Goal: Information Seeking & Learning: Learn about a topic

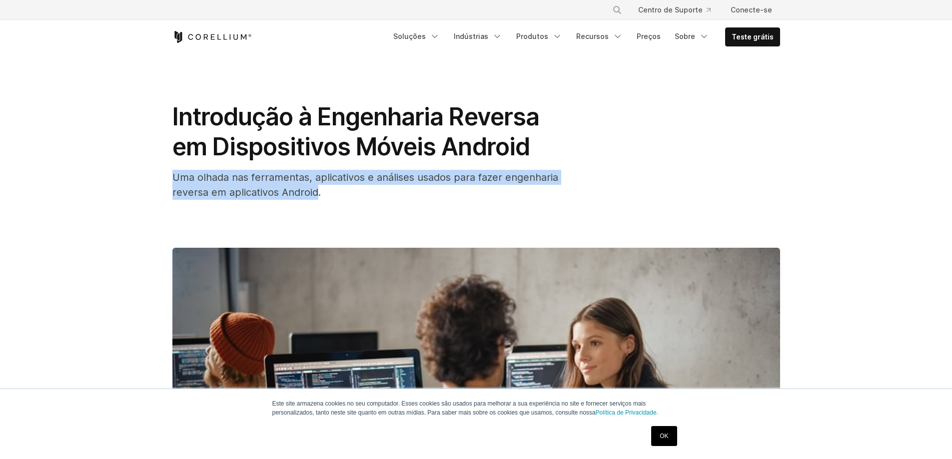
click at [317, 194] on div "Uma olhada nas ferramentas, aplicativos e análises usados ​​para fazer engenhar…" at bounding box center [372, 185] width 400 height 30
click at [317, 194] on font "Uma olhada nas ferramentas, aplicativos e análises usados ​​para fazer engenhar…" at bounding box center [365, 184] width 386 height 27
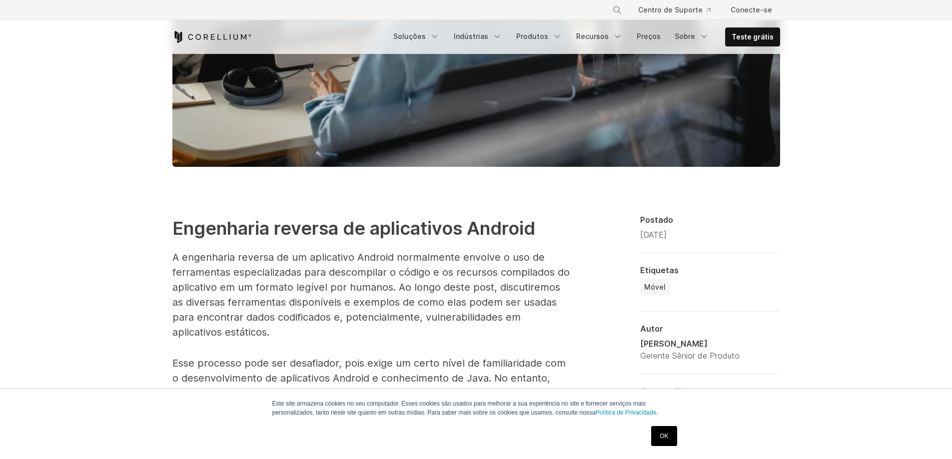
scroll to position [450, 0]
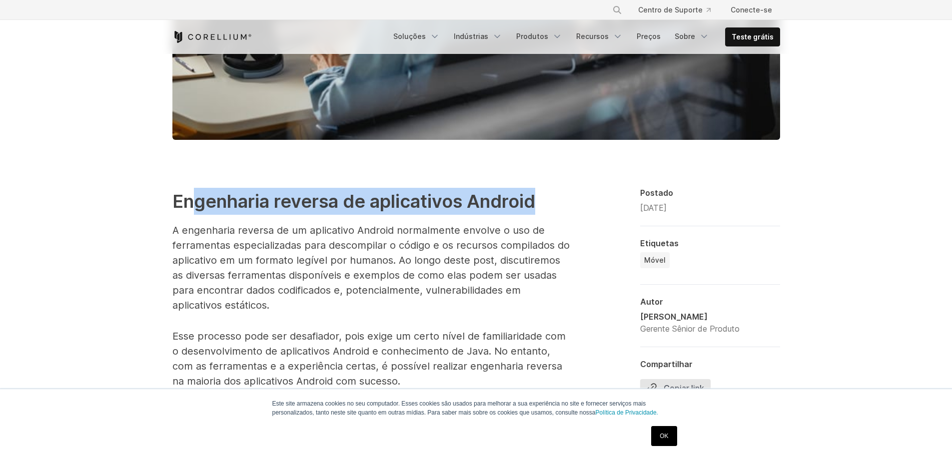
drag, startPoint x: 193, startPoint y: 204, endPoint x: 541, endPoint y: 203, distance: 348.5
click at [541, 203] on h2 "Engenharia reversa de aplicativos Android" at bounding box center [372, 201] width 400 height 27
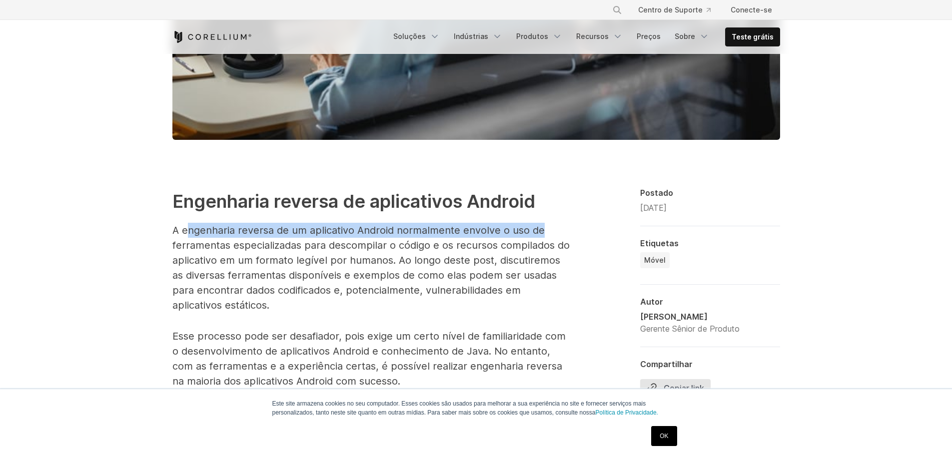
drag, startPoint x: 185, startPoint y: 236, endPoint x: 548, endPoint y: 237, distance: 363.0
click at [548, 237] on p "A engenharia reversa de um aplicativo Android normalmente envolve o uso de ferr…" at bounding box center [372, 268] width 400 height 90
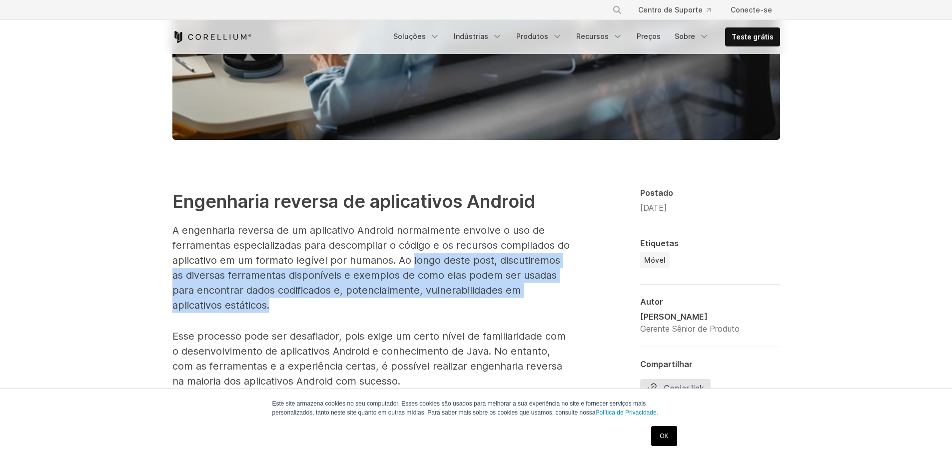
drag, startPoint x: 409, startPoint y: 260, endPoint x: 397, endPoint y: 308, distance: 49.8
click at [397, 308] on p "A engenharia reversa de um aplicativo Android normalmente envolve o uso de ferr…" at bounding box center [372, 268] width 400 height 90
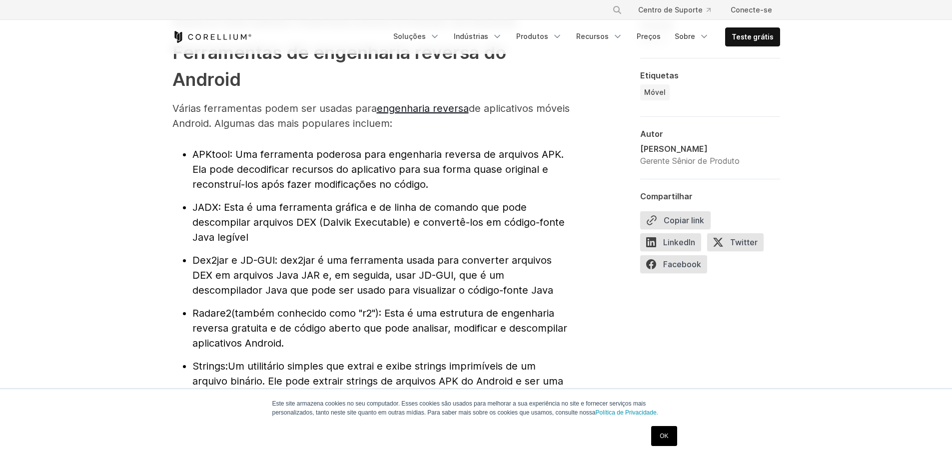
scroll to position [1100, 0]
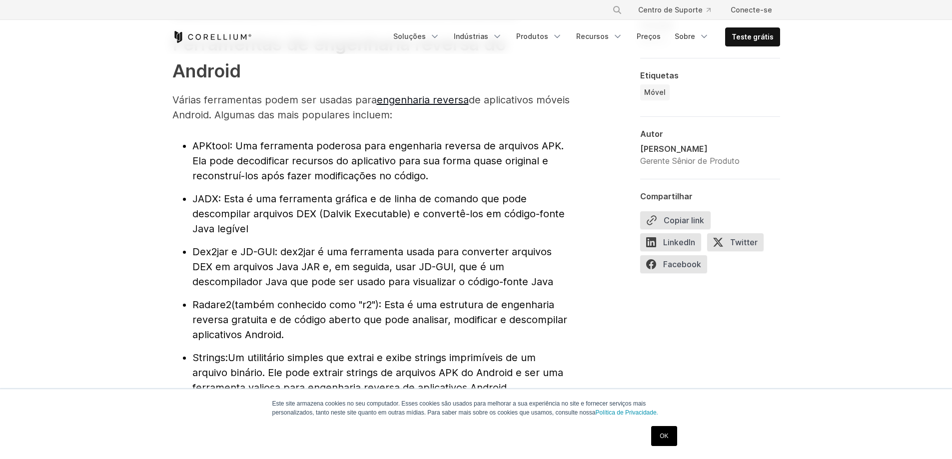
drag, startPoint x: 241, startPoint y: 144, endPoint x: 429, endPoint y: 182, distance: 191.7
click at [429, 182] on li "APKtool : Uma ferramenta poderosa para engenharia reversa de arquivos APK. Ela …" at bounding box center [382, 160] width 380 height 45
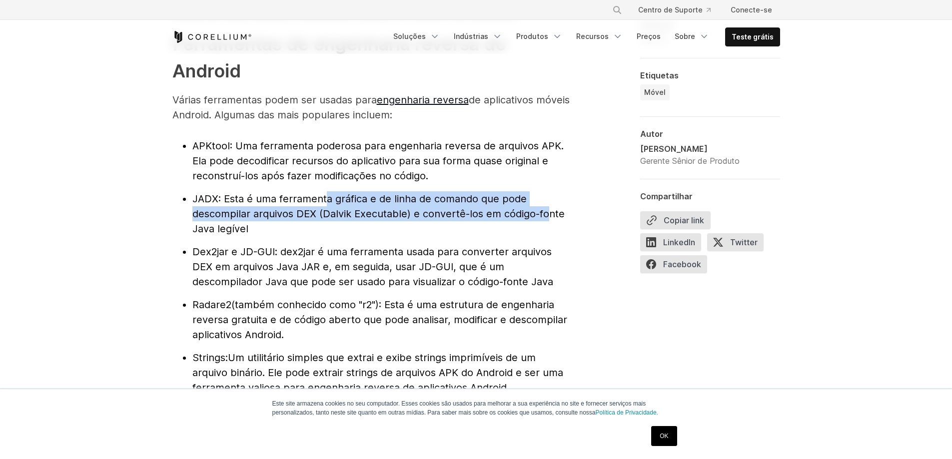
drag, startPoint x: 325, startPoint y: 199, endPoint x: 540, endPoint y: 217, distance: 216.3
click at [540, 217] on font ": Esta é uma ferramenta gráfica e de linha de comando que pode descompilar arqu…" at bounding box center [378, 214] width 372 height 42
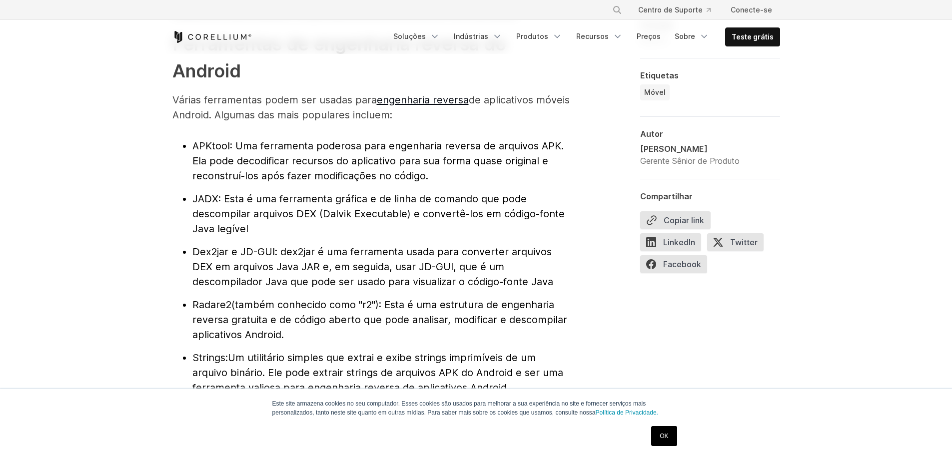
drag, startPoint x: 244, startPoint y: 222, endPoint x: 195, endPoint y: 204, distance: 52.8
click at [195, 204] on li "JADX : Esta é uma ferramenta gráfica e de linha de comando que pode descompilar…" at bounding box center [382, 213] width 380 height 45
drag, startPoint x: 192, startPoint y: 143, endPoint x: 230, endPoint y: 141, distance: 37.6
click at [230, 141] on li "APKtool : Uma ferramenta poderosa para engenharia reversa de arquivos APK. Ela …" at bounding box center [382, 160] width 380 height 45
copy font "APKtool"
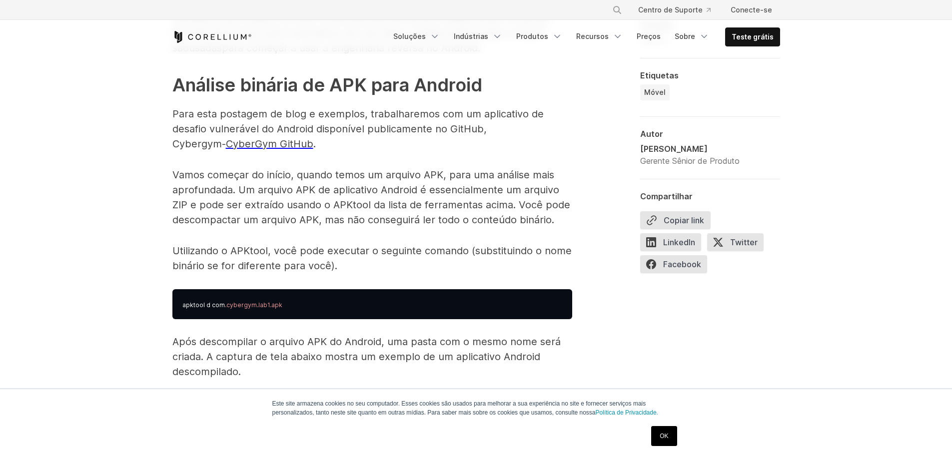
scroll to position [1450, 0]
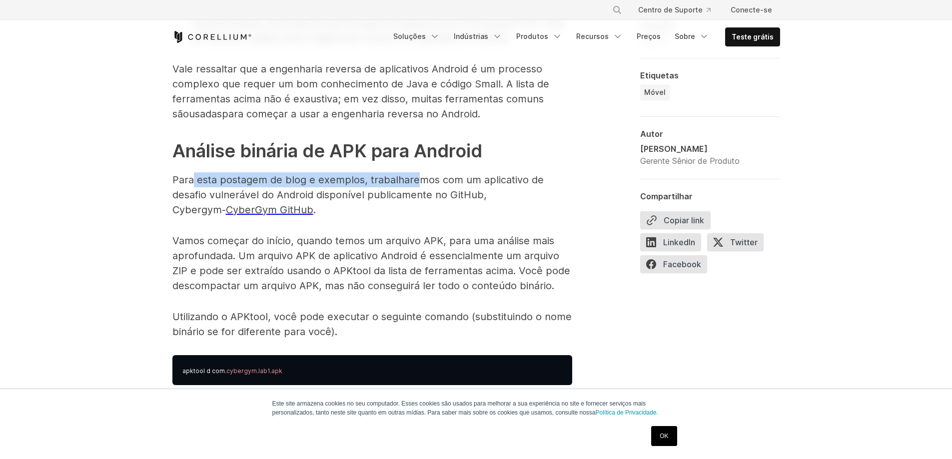
drag, startPoint x: 194, startPoint y: 180, endPoint x: 419, endPoint y: 185, distance: 225.5
click at [419, 185] on font "Para esta postagem de blog e exemplos, trabalharemos com um aplicativo de desaf…" at bounding box center [357, 195] width 371 height 42
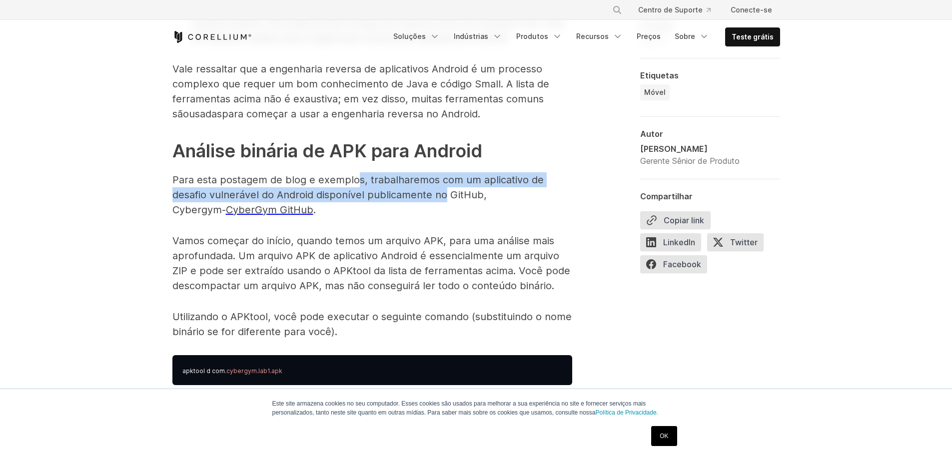
drag, startPoint x: 358, startPoint y: 185, endPoint x: 457, endPoint y: 196, distance: 99.1
click at [454, 196] on font "Para esta postagem de blog e exemplos, trabalharemos com um aplicativo de desaf…" at bounding box center [357, 195] width 371 height 42
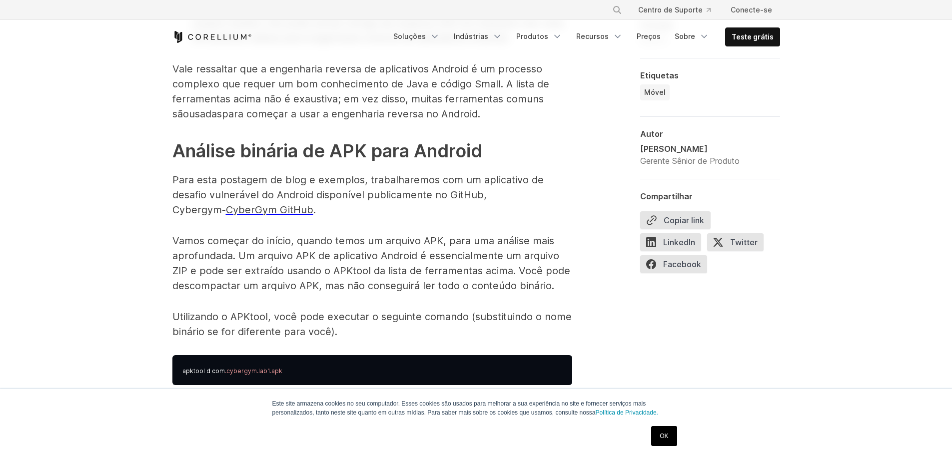
click at [464, 196] on font "Para esta postagem de blog e exemplos, trabalharemos com um aplicativo de desaf…" at bounding box center [357, 195] width 371 height 42
click at [470, 194] on font "Para esta postagem de blog e exemplos, trabalharemos com um aplicativo de desaf…" at bounding box center [357, 195] width 371 height 42
click at [495, 193] on font "Para esta postagem de blog e exemplos, trabalharemos com um aplicativo de desaf…" at bounding box center [357, 195] width 371 height 42
click at [320, 263] on p "Vamos começar do início, quando temos um arquivo APK, para uma análise mais apr…" at bounding box center [372, 263] width 400 height 60
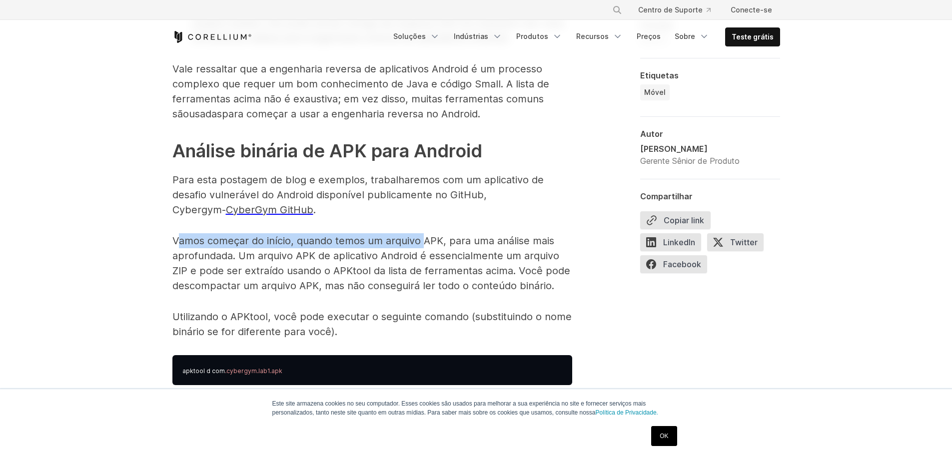
drag, startPoint x: 176, startPoint y: 240, endPoint x: 420, endPoint y: 240, distance: 243.5
click at [420, 240] on font "Vamos começar do início, quando temos um arquivo APK, para uma análise mais apr…" at bounding box center [371, 263] width 398 height 57
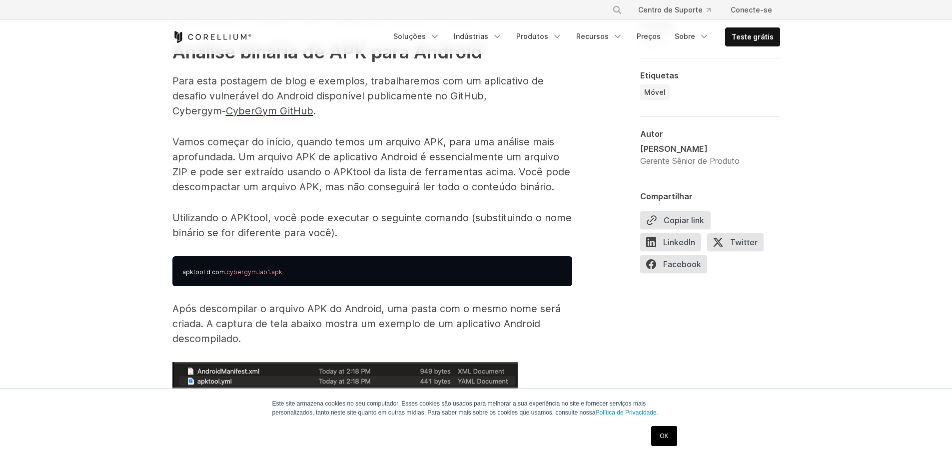
scroll to position [1600, 0]
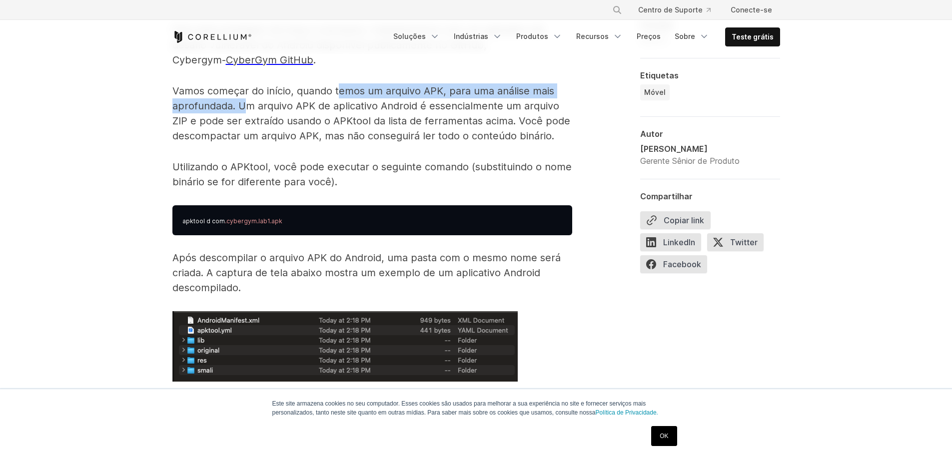
drag, startPoint x: 339, startPoint y: 90, endPoint x: 243, endPoint y: 102, distance: 96.3
click at [243, 102] on font "Vamos começar do início, quando temos um arquivo APK, para uma análise mais apr…" at bounding box center [371, 113] width 398 height 57
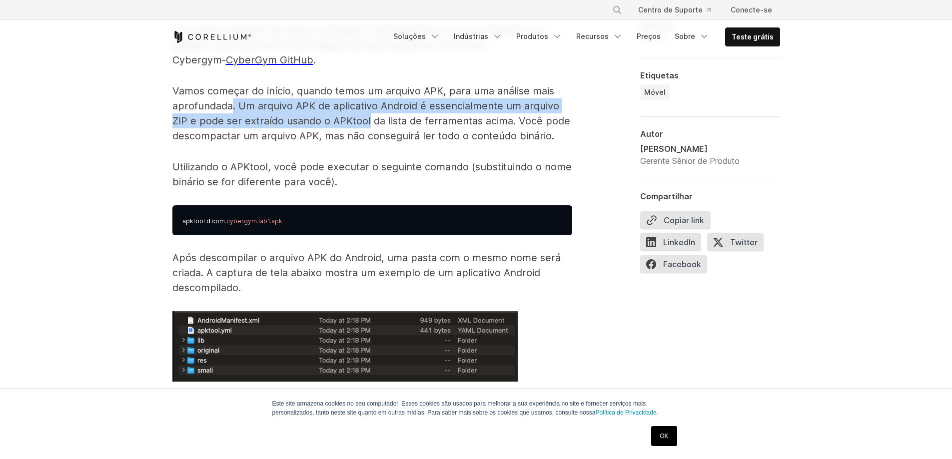
drag, startPoint x: 232, startPoint y: 109, endPoint x: 369, endPoint y: 121, distance: 137.5
click at [369, 121] on font "Vamos começar do início, quando temos um arquivo APK, para uma análise mais apr…" at bounding box center [371, 113] width 398 height 57
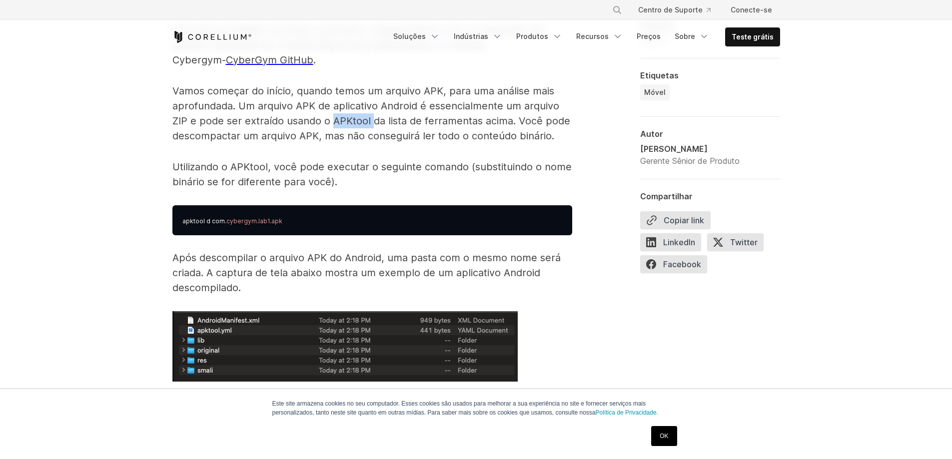
drag, startPoint x: 332, startPoint y: 122, endPoint x: 371, endPoint y: 120, distance: 38.5
click at [371, 120] on font "Vamos começar do início, quando temos um arquivo APK, para uma análise mais apr…" at bounding box center [371, 113] width 398 height 57
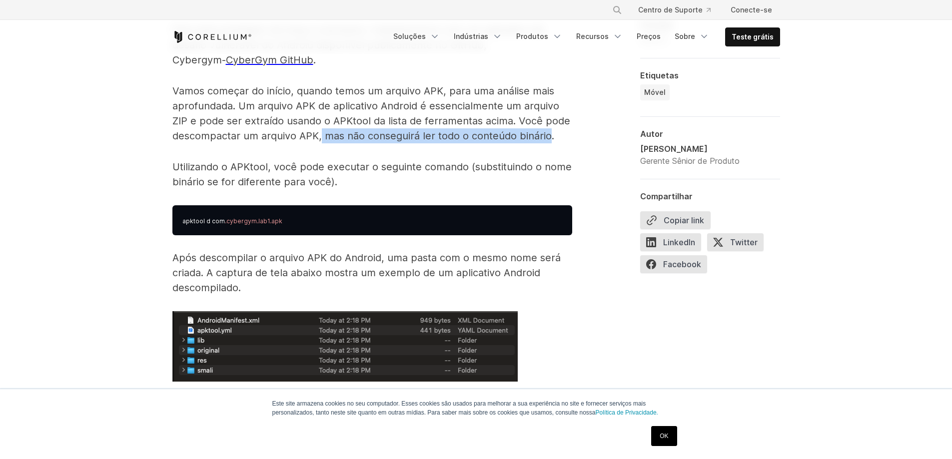
drag, startPoint x: 322, startPoint y: 139, endPoint x: 549, endPoint y: 138, distance: 227.0
click at [549, 138] on font "Vamos começar do início, quando temos um arquivo APK, para uma análise mais apr…" at bounding box center [371, 113] width 398 height 57
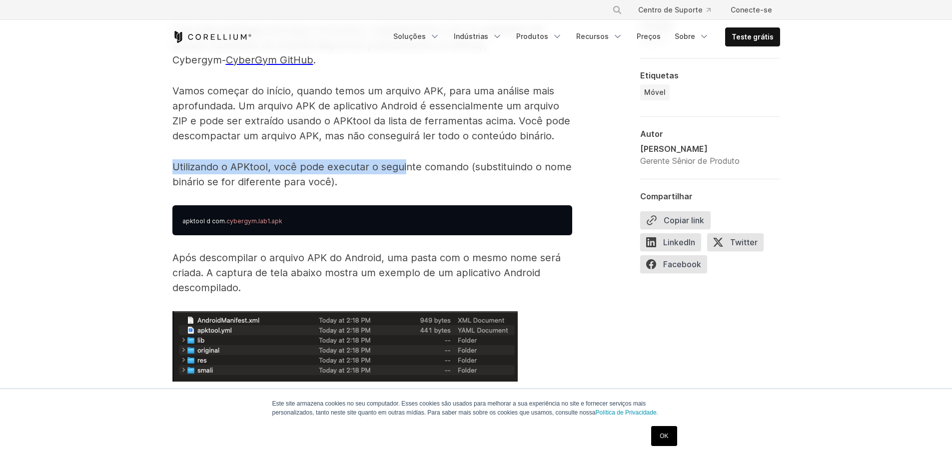
drag, startPoint x: 161, startPoint y: 169, endPoint x: 407, endPoint y: 169, distance: 246.0
click at [407, 169] on font "Utilizando o APKtool, você pode executar o seguinte comando (substituindo o nom…" at bounding box center [371, 174] width 399 height 27
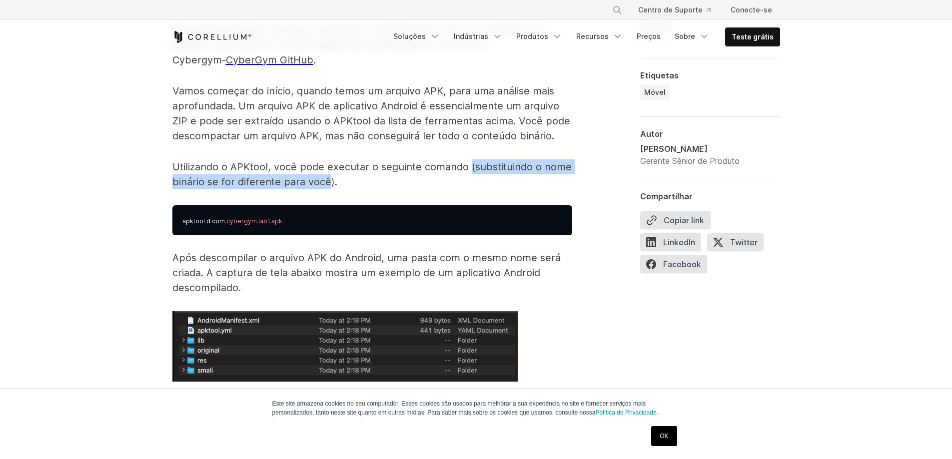
drag, startPoint x: 470, startPoint y: 167, endPoint x: 328, endPoint y: 182, distance: 142.2
click at [328, 182] on font "Utilizando o APKtool, você pode executar o seguinte comando (substituindo o nom…" at bounding box center [371, 174] width 399 height 27
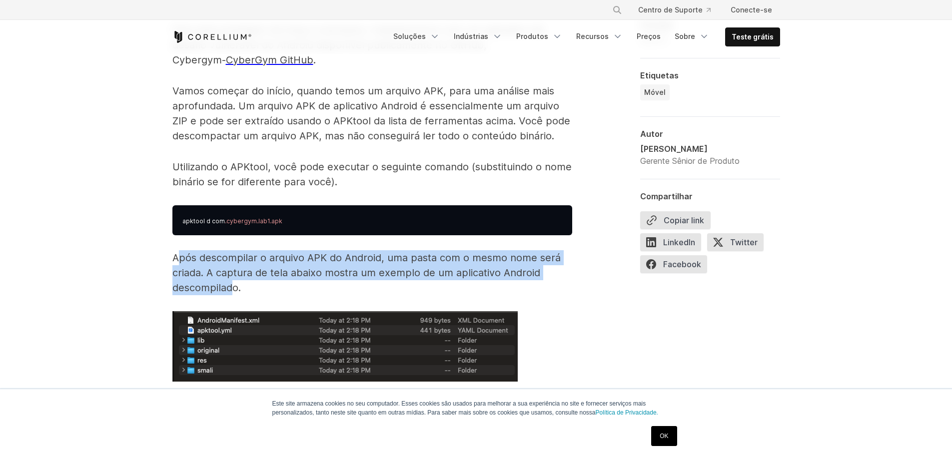
drag, startPoint x: 177, startPoint y: 256, endPoint x: 231, endPoint y: 289, distance: 64.0
click at [231, 289] on font "Após descompilar o arquivo APK do Android, uma pasta com o mesmo nome será cria…" at bounding box center [366, 273] width 388 height 42
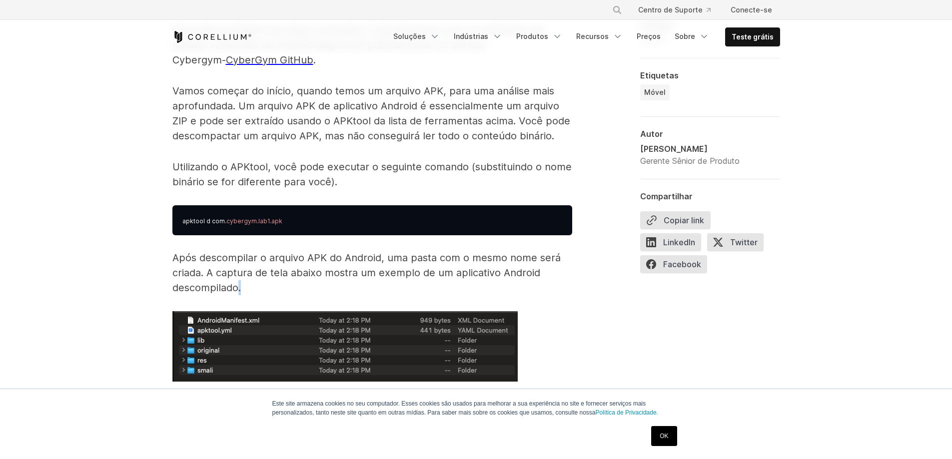
click at [240, 291] on font "Após descompilar o arquivo APK do Android, uma pasta com o mesmo nome será cria…" at bounding box center [366, 273] width 388 height 42
click at [179, 266] on font "Após descompilar o arquivo APK do Android, uma pasta com o mesmo nome será cria…" at bounding box center [366, 273] width 388 height 42
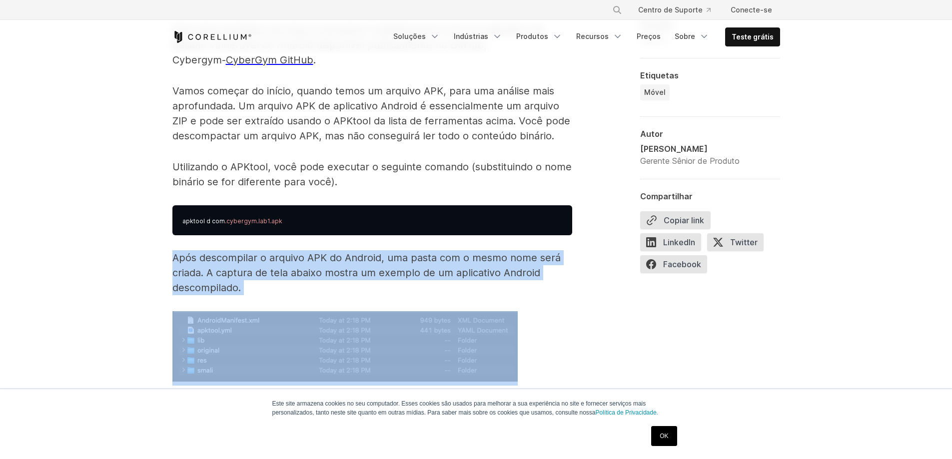
click at [179, 266] on font "Após descompilar o arquivo APK do Android, uma pasta com o mesmo nome será cria…" at bounding box center [366, 273] width 388 height 42
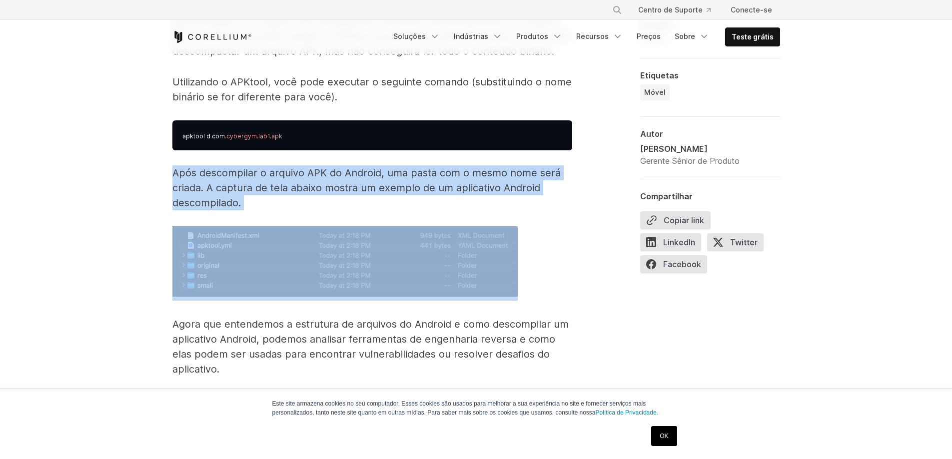
scroll to position [1700, 0]
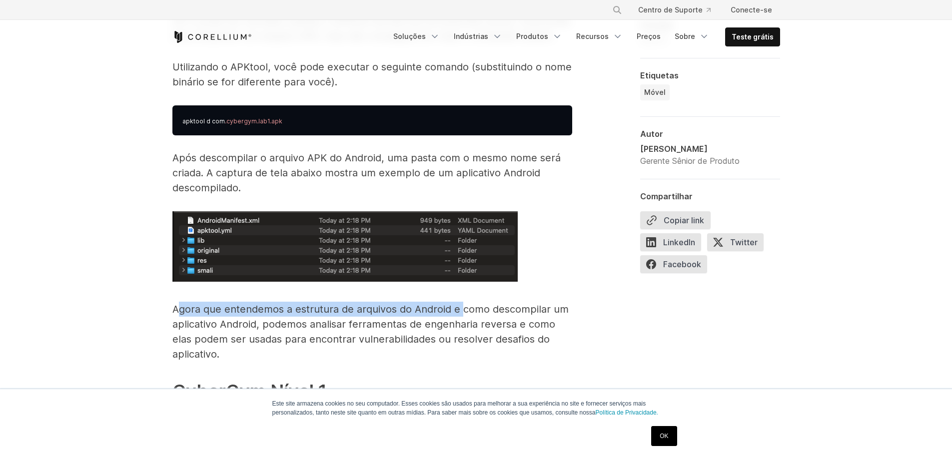
drag, startPoint x: 177, startPoint y: 305, endPoint x: 461, endPoint y: 312, distance: 284.6
click at [461, 312] on font "Agora que entendemos a estrutura de arquivos do Android e como descompilar um a…" at bounding box center [370, 331] width 396 height 57
drag, startPoint x: 341, startPoint y: 313, endPoint x: 491, endPoint y: 311, distance: 149.5
click at [491, 311] on font "Agora que entendemos a estrutura de arquivos do Android e como descompilar um a…" at bounding box center [370, 331] width 396 height 57
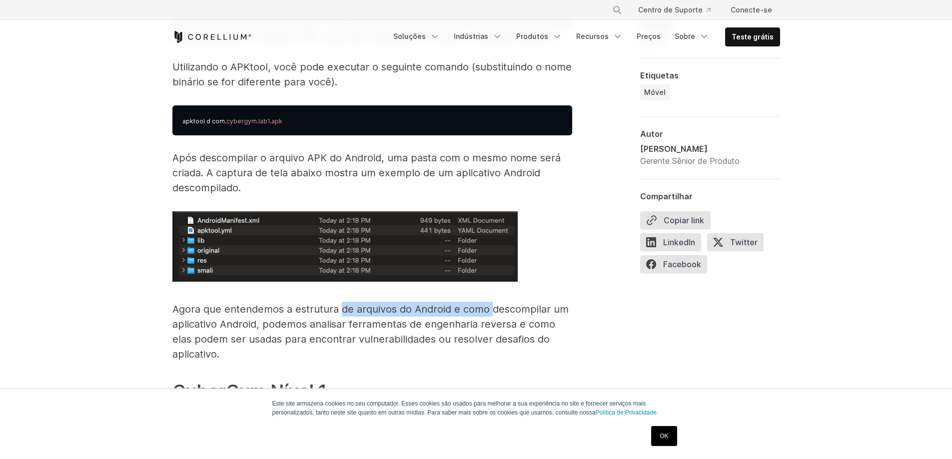
click at [491, 311] on font "Agora que entendemos a estrutura de arquivos do Android e como descompilar um a…" at bounding box center [370, 331] width 396 height 57
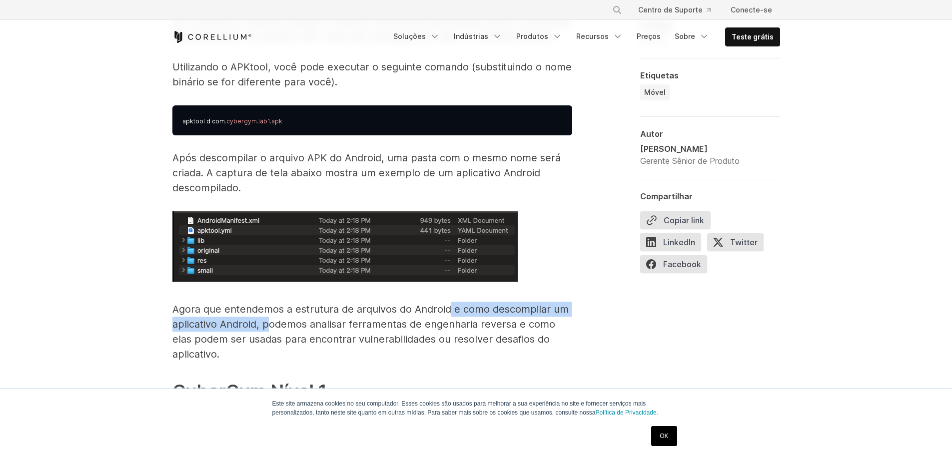
drag, startPoint x: 447, startPoint y: 311, endPoint x: 270, endPoint y: 322, distance: 176.8
click at [270, 322] on font "Agora que entendemos a estrutura de arquivos do Android e como descompilar um a…" at bounding box center [370, 331] width 396 height 57
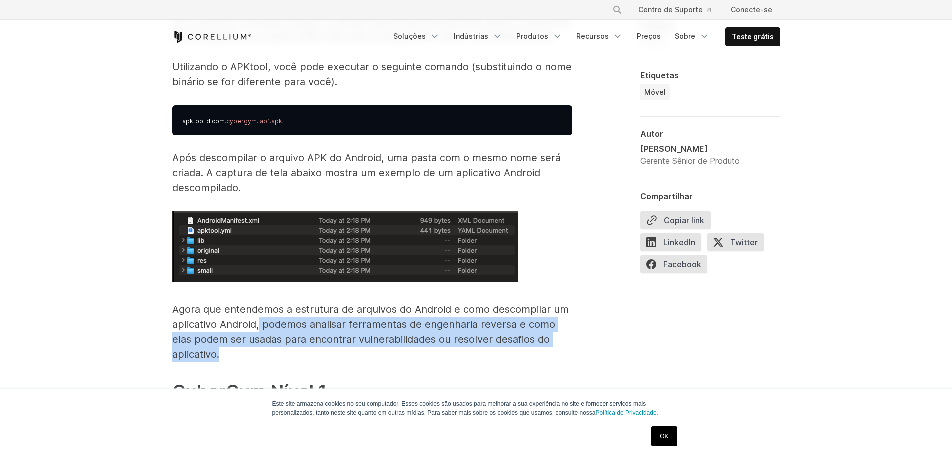
drag, startPoint x: 260, startPoint y: 322, endPoint x: 233, endPoint y: 356, distance: 43.8
click at [233, 356] on p "Agora que entendemos a estrutura de arquivos do Android e como descompilar um a…" at bounding box center [372, 332] width 400 height 60
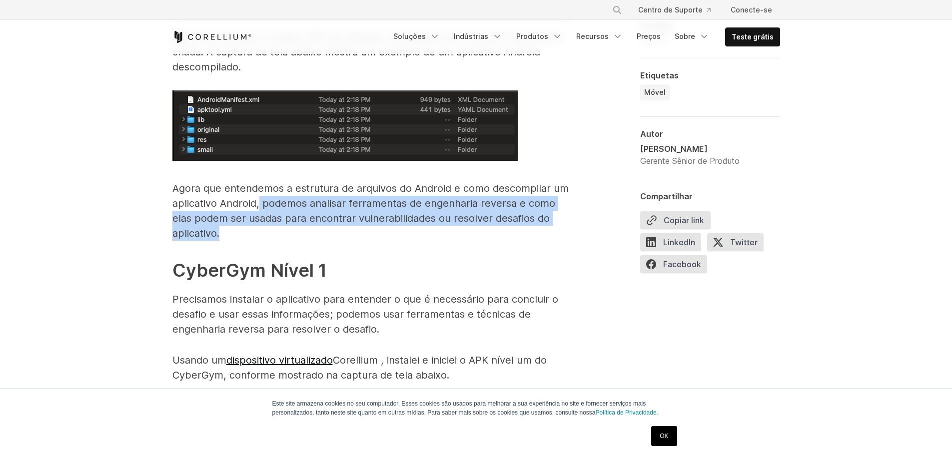
scroll to position [1850, 0]
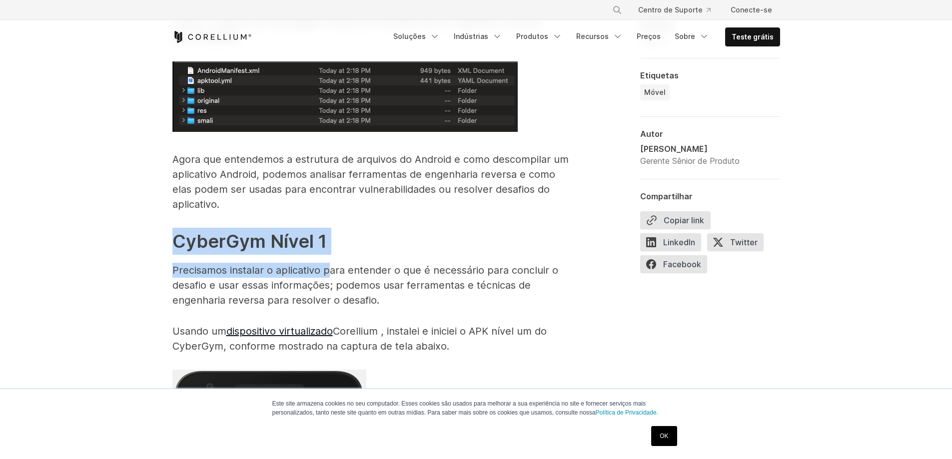
drag, startPoint x: 172, startPoint y: 245, endPoint x: 332, endPoint y: 255, distance: 159.8
click at [322, 273] on font "Precisamos instalar o aplicativo para entender o que é necessário para concluir…" at bounding box center [365, 285] width 386 height 42
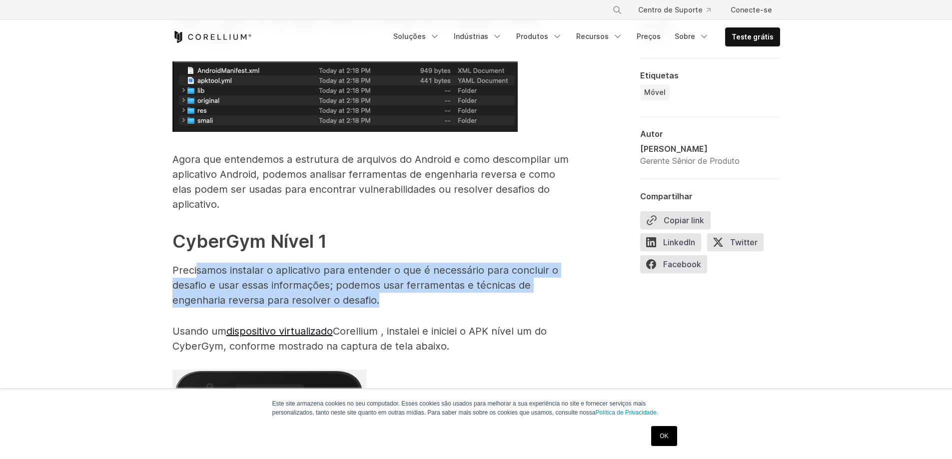
drag, startPoint x: 198, startPoint y: 262, endPoint x: 384, endPoint y: 307, distance: 191.4
click at [384, 307] on p "Precisamos instalar o aplicativo para entender o que é necessário para concluir…" at bounding box center [372, 285] width 400 height 45
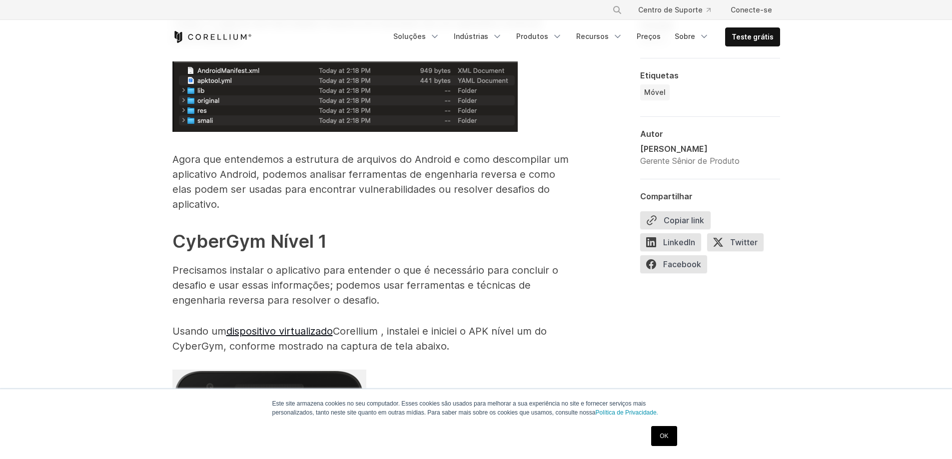
click at [389, 324] on p "Usando um dispositivo virtualizado Corellium , instalei e iniciei o APK nível u…" at bounding box center [372, 339] width 400 height 30
click at [375, 332] on font "Corellium , instalei e iniciei o APK nível um do CyberGym, conforme mostrado na…" at bounding box center [359, 338] width 374 height 27
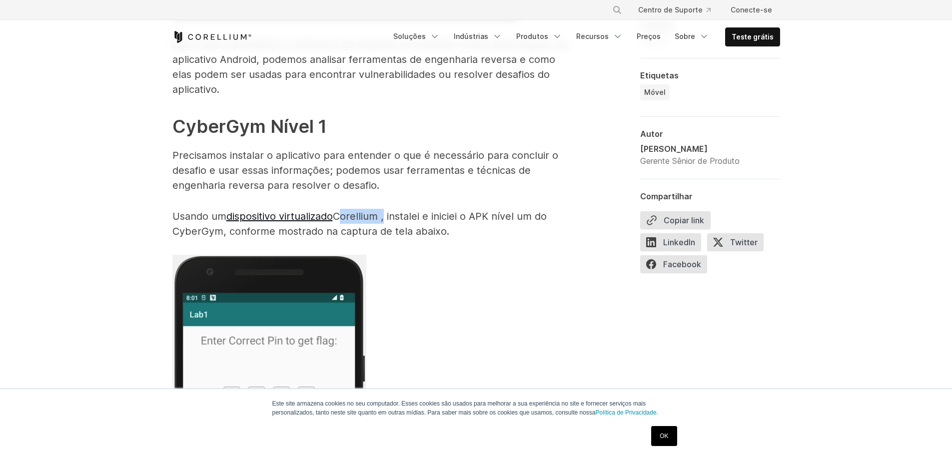
scroll to position [2050, 0]
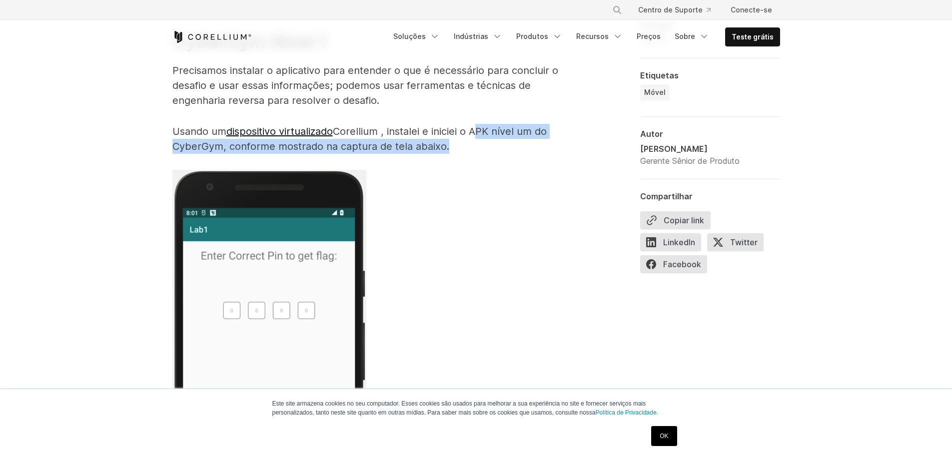
drag, startPoint x: 475, startPoint y: 129, endPoint x: 443, endPoint y: 150, distance: 38.5
click at [443, 150] on font "Corellium , instalei e iniciei o APK nível um do CyberGym, conforme mostrado na…" at bounding box center [359, 138] width 374 height 27
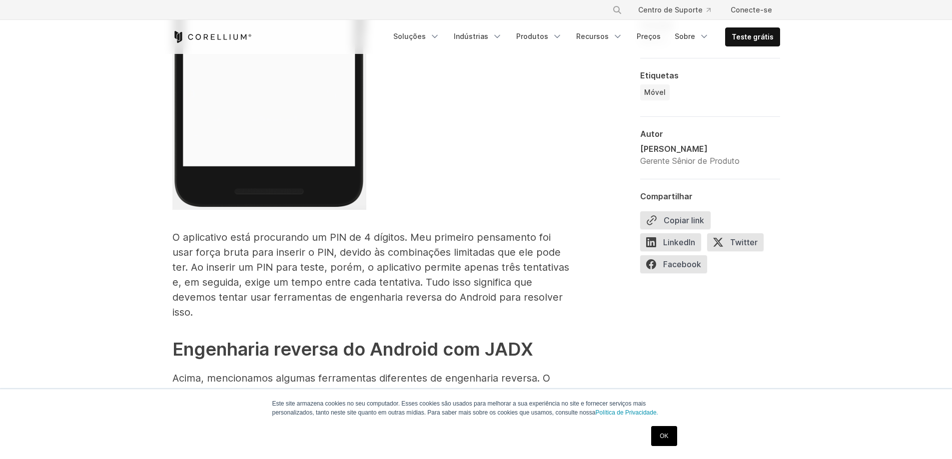
scroll to position [2450, 0]
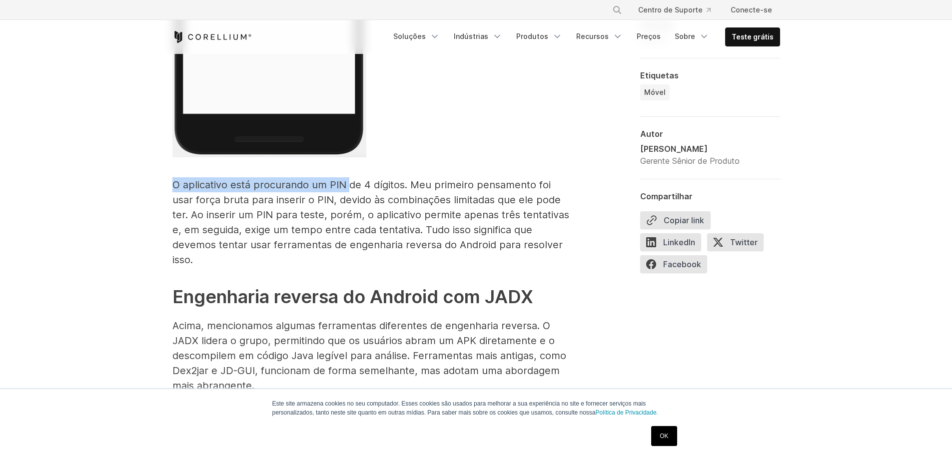
drag, startPoint x: 166, startPoint y: 183, endPoint x: 349, endPoint y: 184, distance: 183.0
click at [349, 184] on font "O aplicativo está procurando um PIN de 4 dígitos. Meu primeiro pensamento foi u…" at bounding box center [370, 222] width 397 height 87
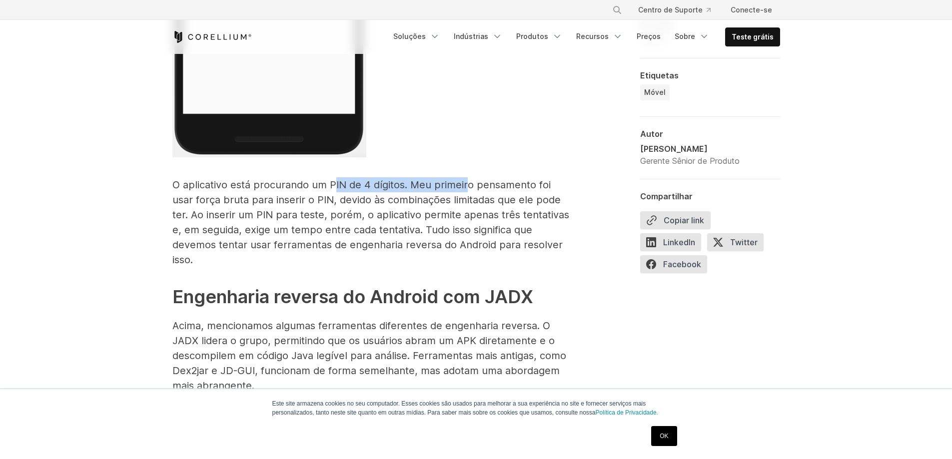
drag, startPoint x: 333, startPoint y: 186, endPoint x: 466, endPoint y: 186, distance: 133.5
click at [466, 186] on font "O aplicativo está procurando um PIN de 4 dígitos. Meu primeiro pensamento foi u…" at bounding box center [370, 222] width 397 height 87
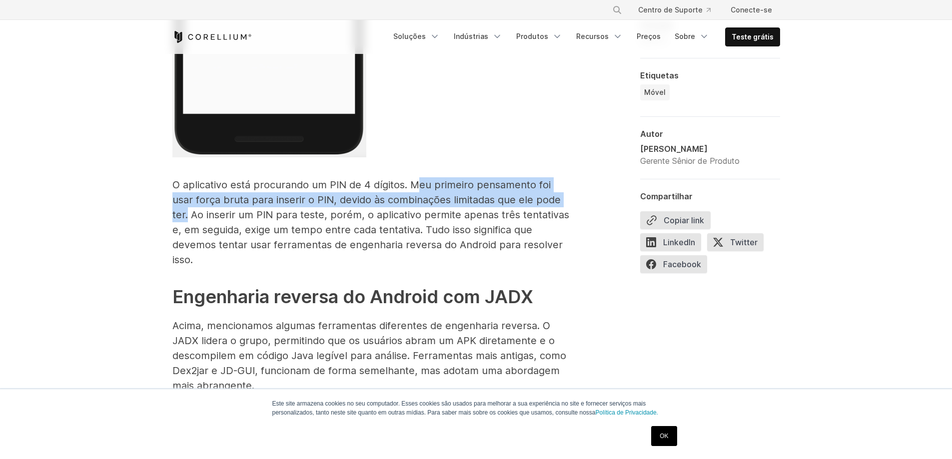
drag, startPoint x: 417, startPoint y: 185, endPoint x: 552, endPoint y: 196, distance: 134.9
click at [552, 196] on font "O aplicativo está procurando um PIN de 4 dígitos. Meu primeiro pensamento foi u…" at bounding box center [370, 222] width 397 height 87
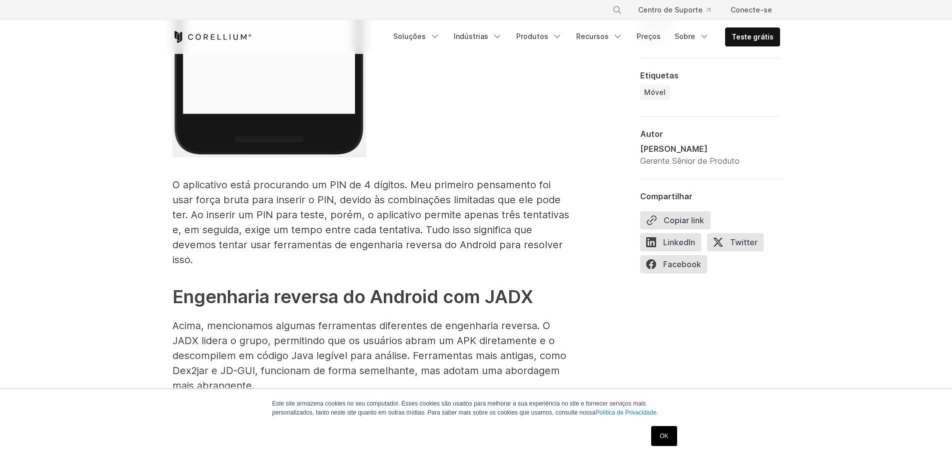
click at [556, 198] on font "O aplicativo está procurando um PIN de 4 dígitos. Meu primeiro pensamento foi u…" at bounding box center [370, 222] width 397 height 87
drag, startPoint x: 214, startPoint y: 215, endPoint x: 386, endPoint y: 215, distance: 171.5
click at [386, 215] on font "O aplicativo está procurando um PIN de 4 dígitos. Meu primeiro pensamento foi u…" at bounding box center [370, 222] width 397 height 87
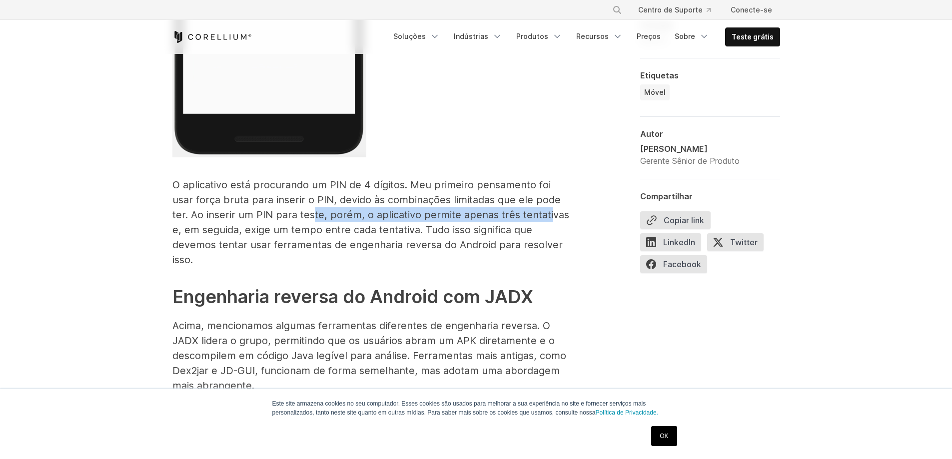
drag, startPoint x: 280, startPoint y: 215, endPoint x: 515, endPoint y: 215, distance: 235.5
click at [515, 215] on font "O aplicativo está procurando um PIN de 4 dígitos. Meu primeiro pensamento foi u…" at bounding box center [370, 222] width 397 height 87
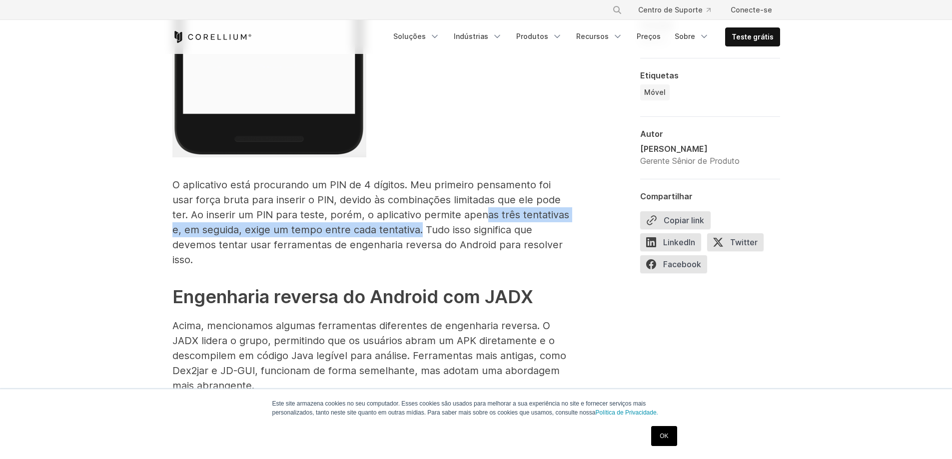
drag, startPoint x: 447, startPoint y: 216, endPoint x: 391, endPoint y: 229, distance: 58.1
click at [391, 229] on font "O aplicativo está procurando um PIN de 4 dígitos. Meu primeiro pensamento foi u…" at bounding box center [370, 222] width 397 height 87
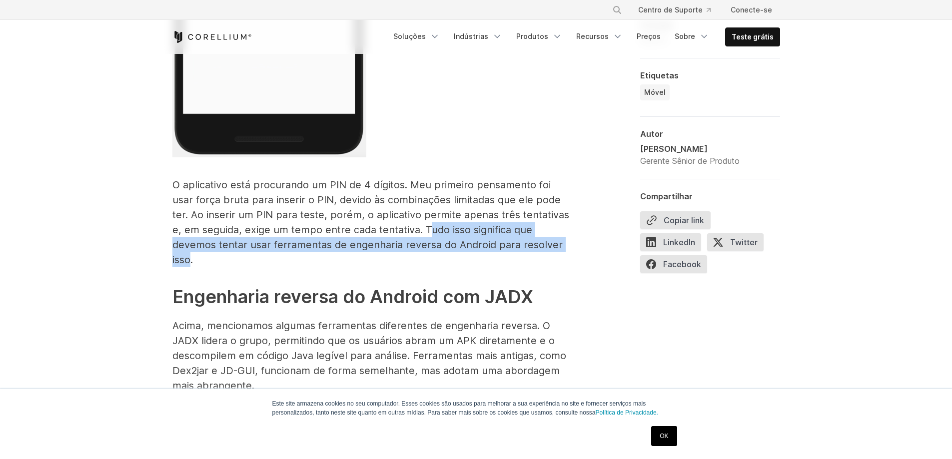
drag, startPoint x: 403, startPoint y: 228, endPoint x: 531, endPoint y: 244, distance: 128.9
click at [531, 244] on font "O aplicativo está procurando um PIN de 4 dígitos. Meu primeiro pensamento foi u…" at bounding box center [370, 222] width 397 height 87
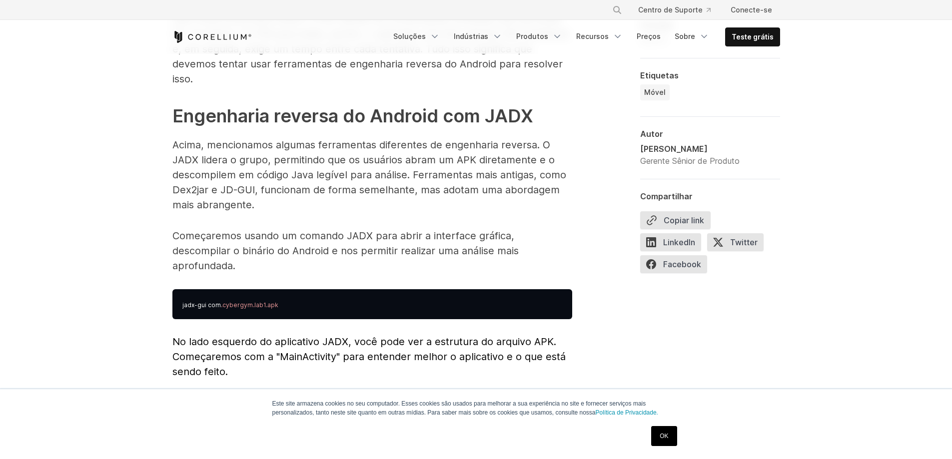
scroll to position [2650, 0]
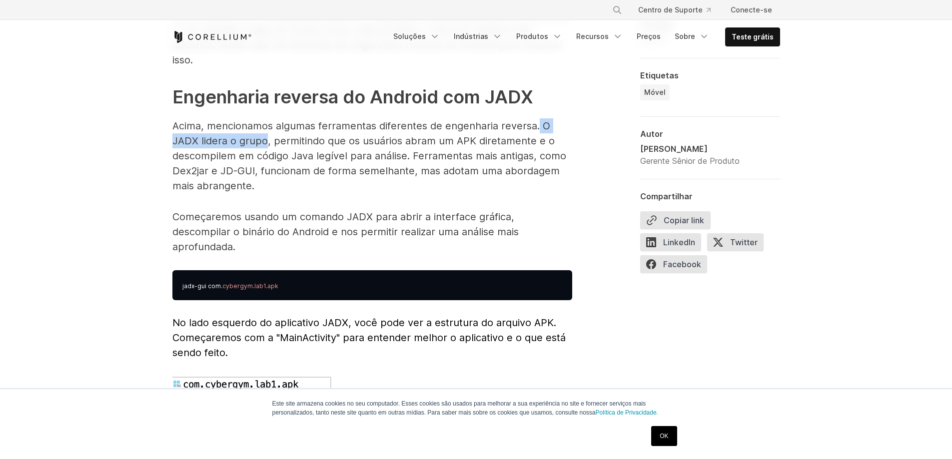
drag, startPoint x: 535, startPoint y: 109, endPoint x: 263, endPoint y: 132, distance: 272.5
click at [263, 132] on p "Acima, mencionamos algumas ferramentas diferentes de engenharia reversa. O JADX…" at bounding box center [372, 155] width 400 height 75
click at [274, 125] on font "Acima, mencionamos algumas ferramentas diferentes de engenharia reversa. O JADX…" at bounding box center [369, 156] width 394 height 72
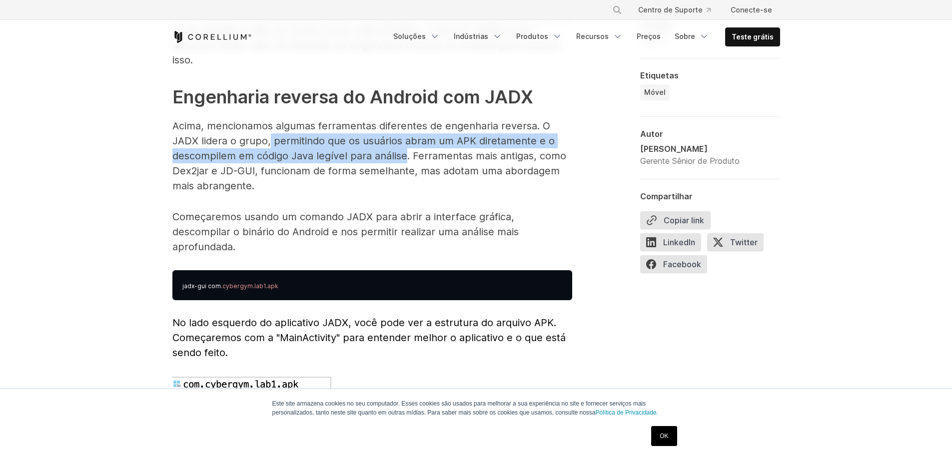
drag, startPoint x: 268, startPoint y: 127, endPoint x: 405, endPoint y: 138, distance: 137.9
click at [405, 138] on font "Acima, mencionamos algumas ferramentas diferentes de engenharia reversa. O JADX…" at bounding box center [369, 156] width 394 height 72
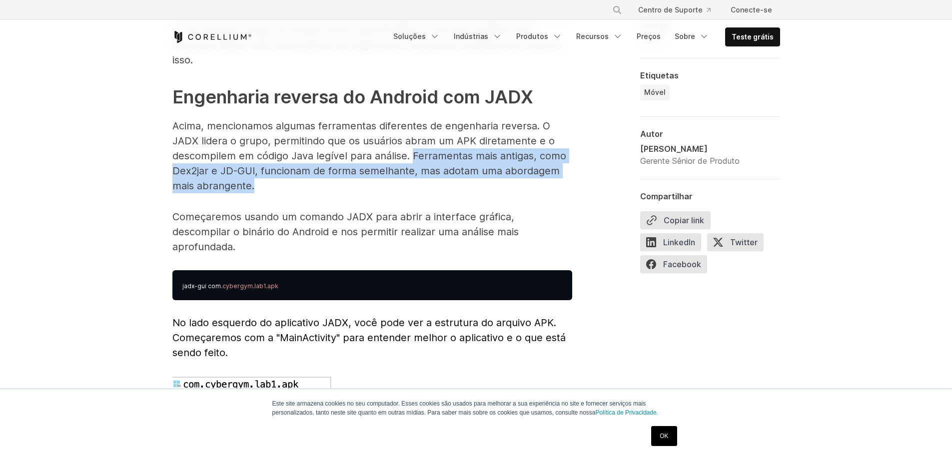
drag, startPoint x: 413, startPoint y: 138, endPoint x: 566, endPoint y: 175, distance: 157.9
click at [566, 175] on p "Acima, mencionamos algumas ferramentas diferentes de engenharia reversa. O JADX…" at bounding box center [372, 155] width 400 height 75
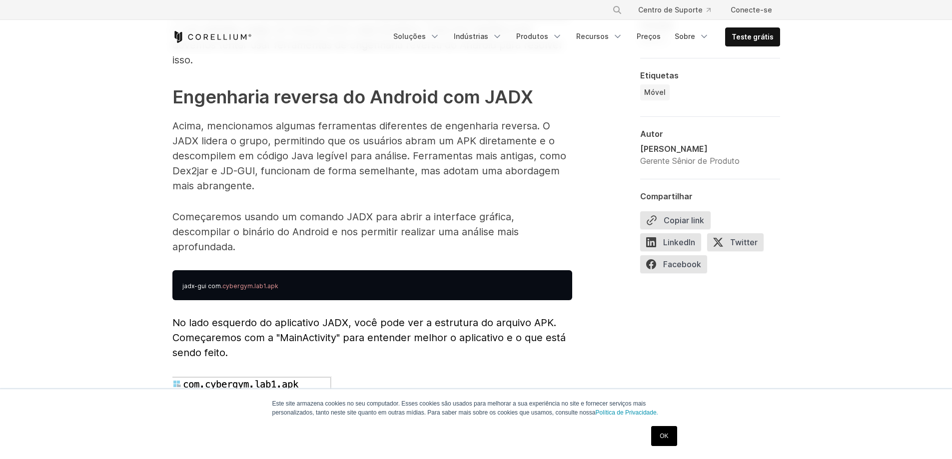
click at [433, 211] on font "Começaremos usando um comando JADX para abrir a interface gráfica, descompilar …" at bounding box center [345, 232] width 346 height 42
drag, startPoint x: 225, startPoint y: 202, endPoint x: 415, endPoint y: 202, distance: 190.0
click at [415, 211] on font "Começaremos usando um comando JADX para abrir a interface gráfica, descompilar …" at bounding box center [345, 232] width 346 height 42
drag, startPoint x: 329, startPoint y: 202, endPoint x: 476, endPoint y: 198, distance: 146.5
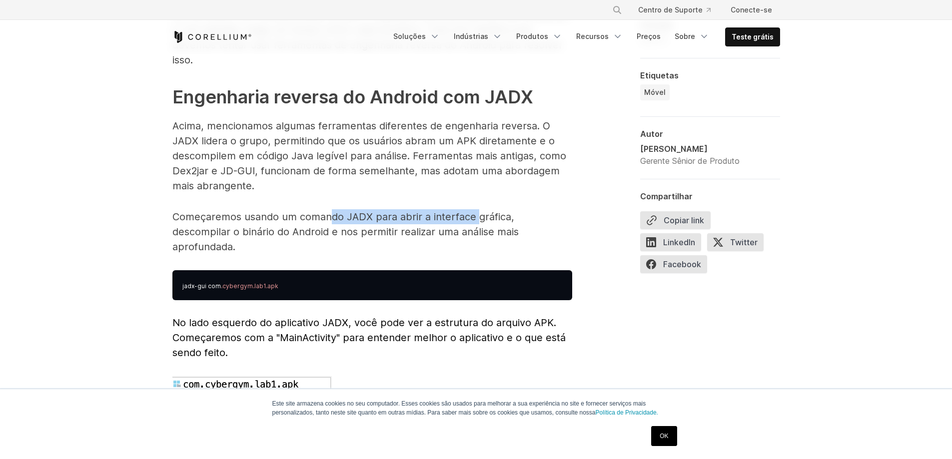
click at [476, 211] on font "Começaremos usando um comando JADX para abrir a interface gráfica, descompilar …" at bounding box center [345, 232] width 346 height 42
drag, startPoint x: 351, startPoint y: 198, endPoint x: 369, endPoint y: 198, distance: 18.0
click at [369, 211] on font "Começaremos usando um comando JADX para abrir a interface gráfica, descompilar …" at bounding box center [345, 232] width 346 height 42
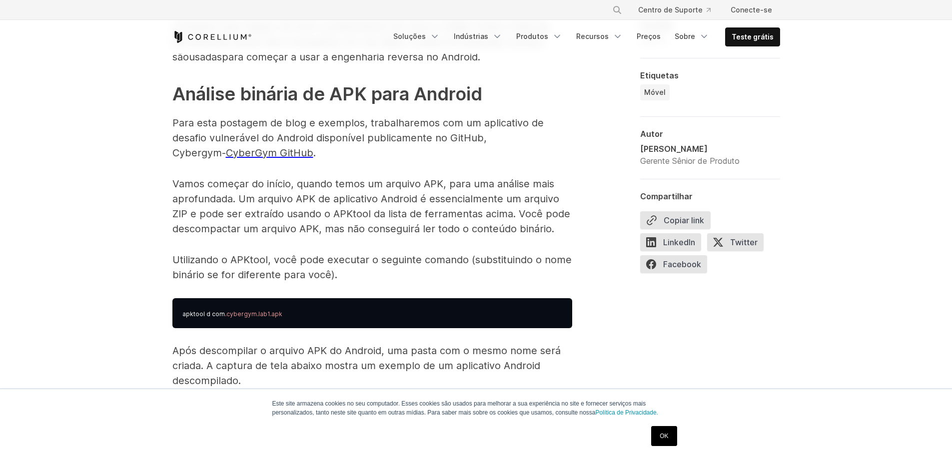
scroll to position [1400, 0]
